Goal: Navigation & Orientation: Find specific page/section

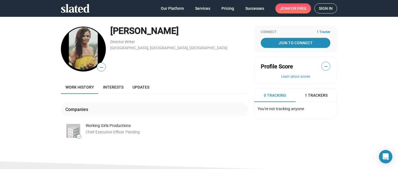
scroll to position [11, 0]
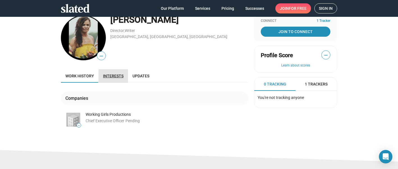
click at [112, 75] on span "Interests" at bounding box center [113, 76] width 20 height 4
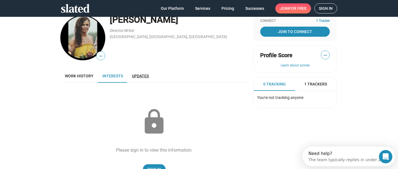
click at [140, 74] on span "Updates" at bounding box center [140, 76] width 17 height 4
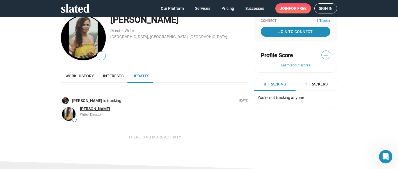
click at [96, 109] on span "[PERSON_NAME]" at bounding box center [95, 109] width 30 height 4
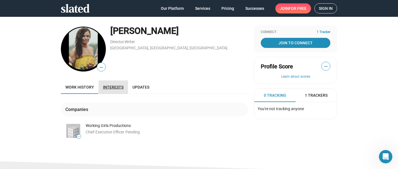
click at [111, 86] on span "Interests" at bounding box center [113, 87] width 20 height 4
